Goal: Information Seeking & Learning: Compare options

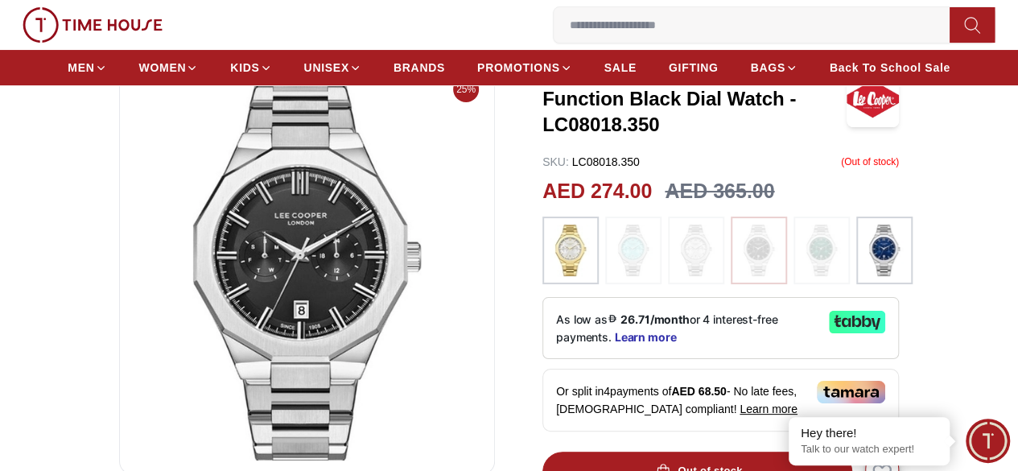
scroll to position [80, 0]
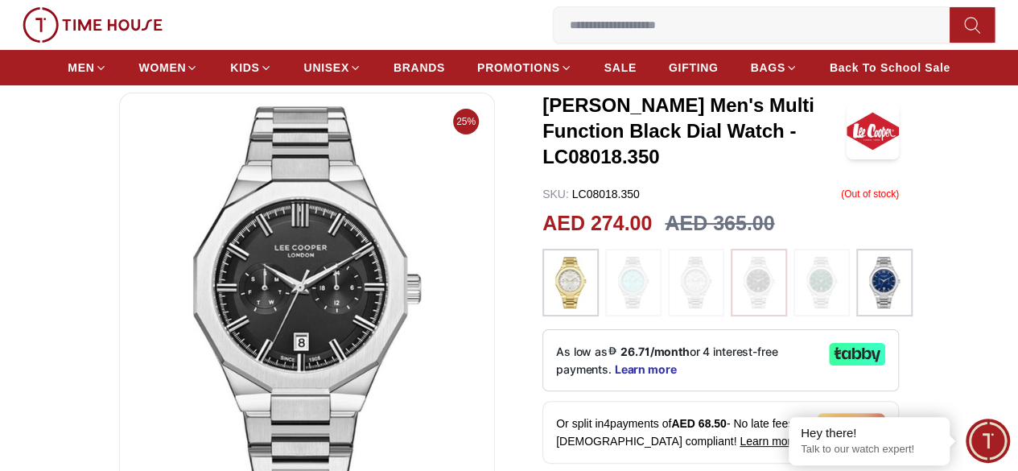
click at [875, 289] on img at bounding box center [884, 283] width 40 height 52
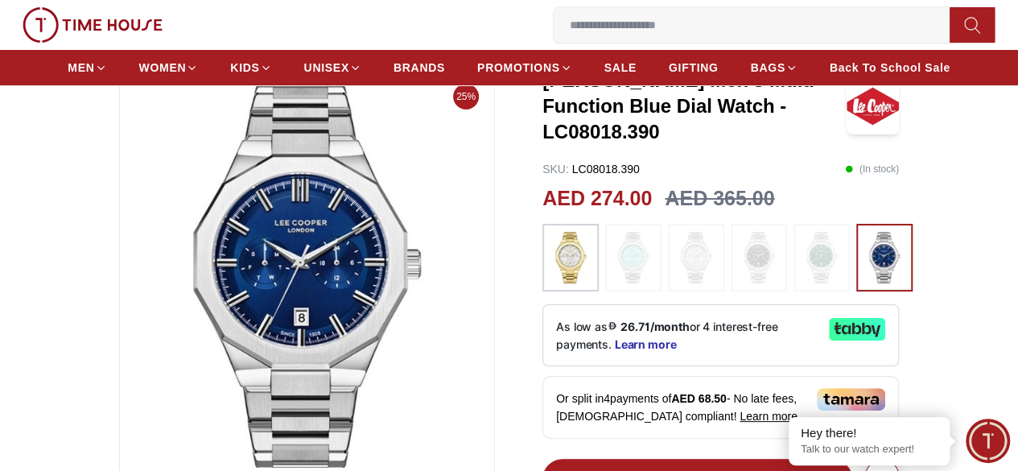
scroll to position [80, 0]
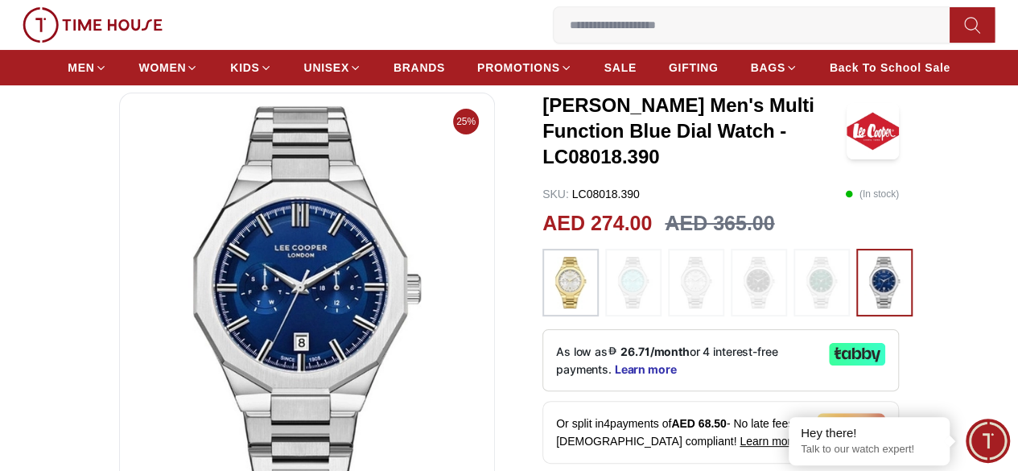
click at [560, 278] on img at bounding box center [571, 283] width 40 height 52
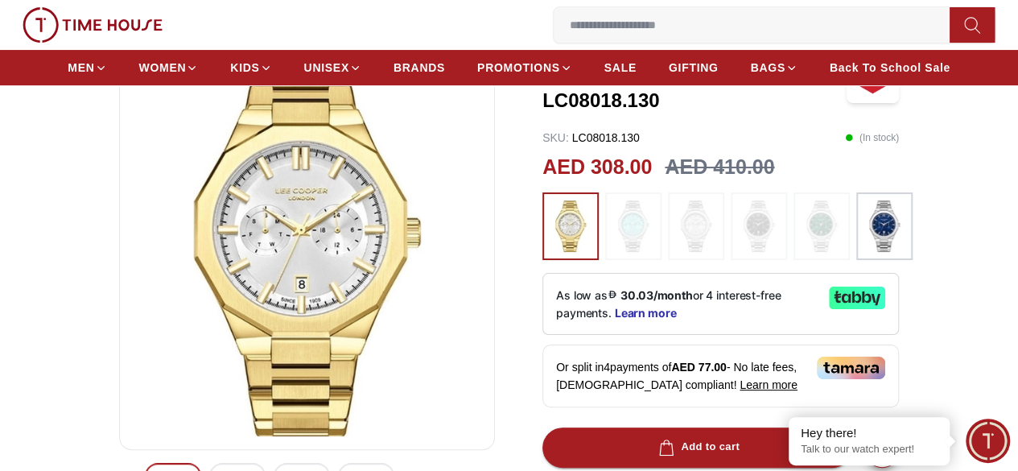
scroll to position [80, 0]
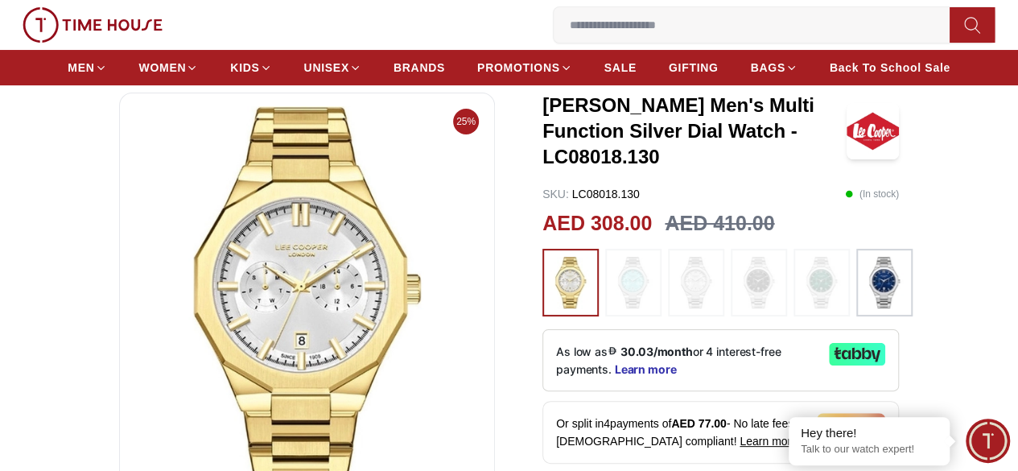
click at [876, 268] on img at bounding box center [884, 283] width 40 height 52
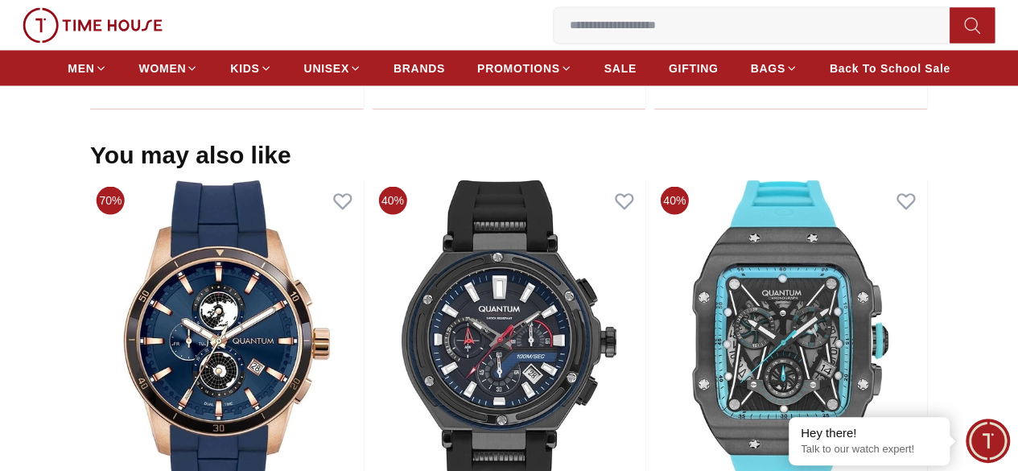
scroll to position [1449, 0]
